Goal: Task Accomplishment & Management: Manage account settings

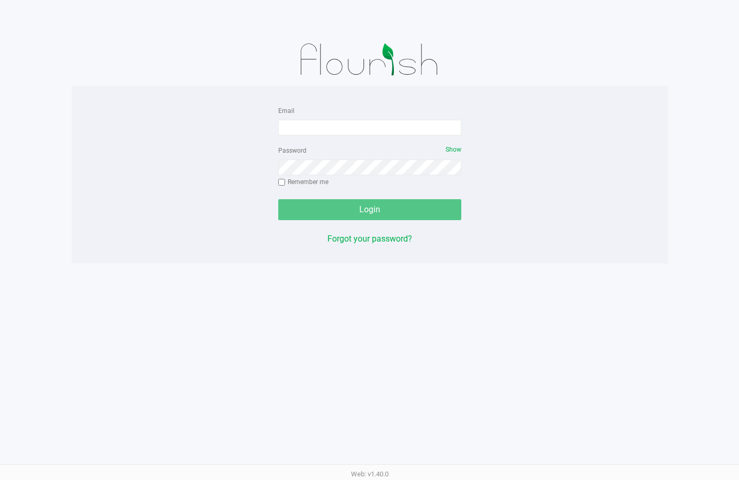
click at [368, 75] on img at bounding box center [369, 59] width 163 height 52
click at [359, 127] on input "Email" at bounding box center [369, 128] width 183 height 16
type input "rfortier@liveparallel.com"
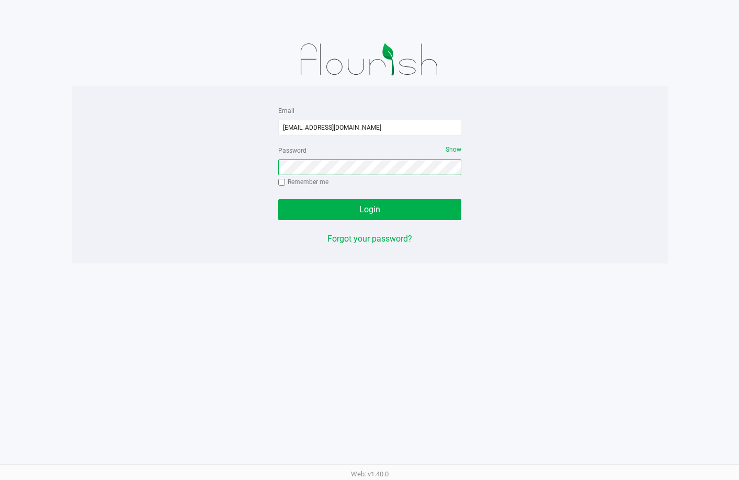
click at [278, 199] on button "Login" at bounding box center [369, 209] width 183 height 21
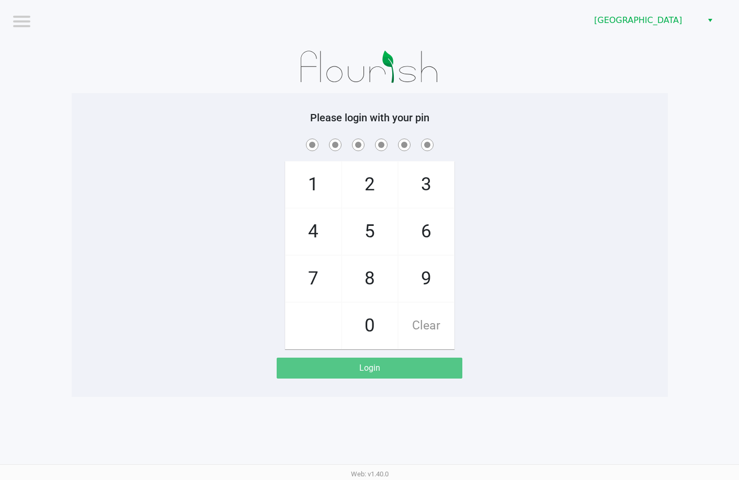
click at [517, 177] on div "1 4 7 2 5 8 0 3 6 9 Clear" at bounding box center [370, 242] width 596 height 213
drag, startPoint x: 517, startPoint y: 176, endPoint x: 521, endPoint y: 185, distance: 9.4
click at [518, 180] on div "1 4 7 2 5 8 0 3 6 9 Clear" at bounding box center [370, 242] width 596 height 213
click at [521, 185] on div "1 4 7 2 5 8 0 3 6 9 Clear" at bounding box center [370, 242] width 596 height 213
checkbox input "true"
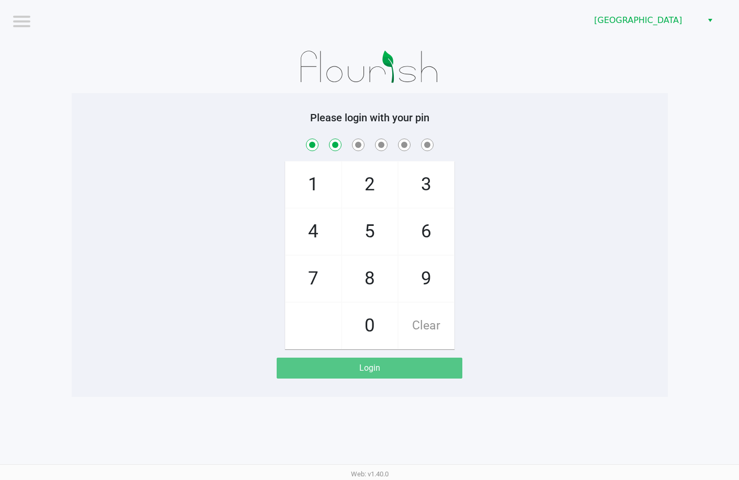
checkbox input "true"
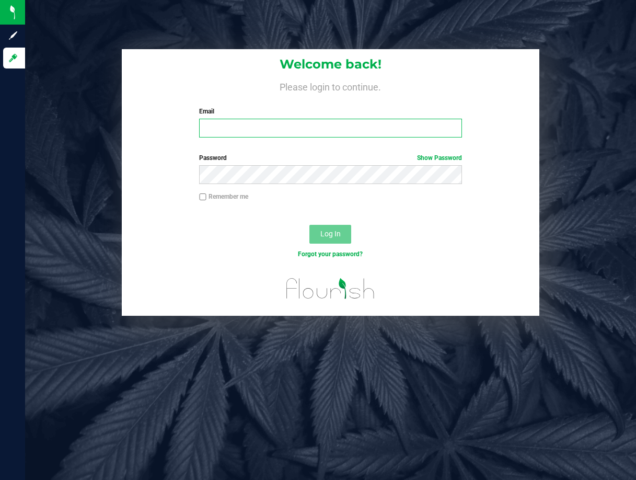
click at [255, 126] on input "Email" at bounding box center [330, 128] width 263 height 19
type input "[EMAIL_ADDRESS][DOMAIN_NAME]"
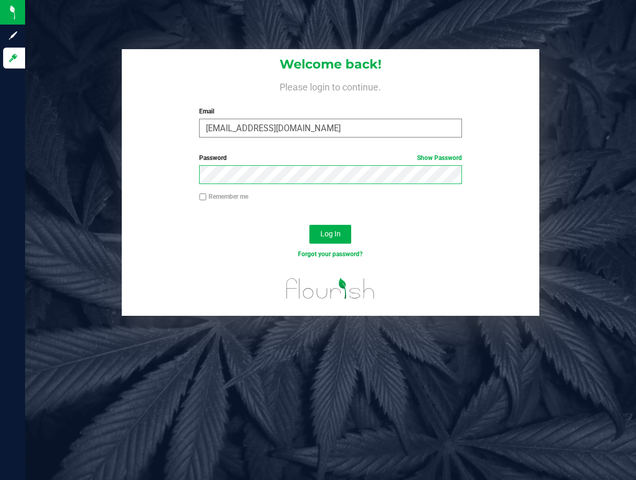
click at [310, 225] on button "Log In" at bounding box center [331, 234] width 42 height 19
